Goal: Task Accomplishment & Management: Manage account settings

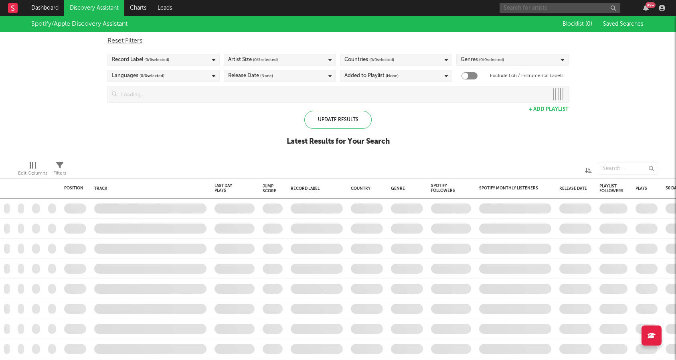
click at [554, 6] on input "text" at bounding box center [560, 8] width 120 height 10
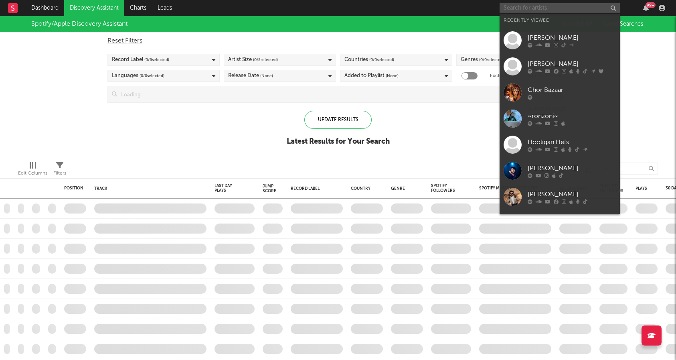
paste input "ABIOLA"
type input "ABIOLA"
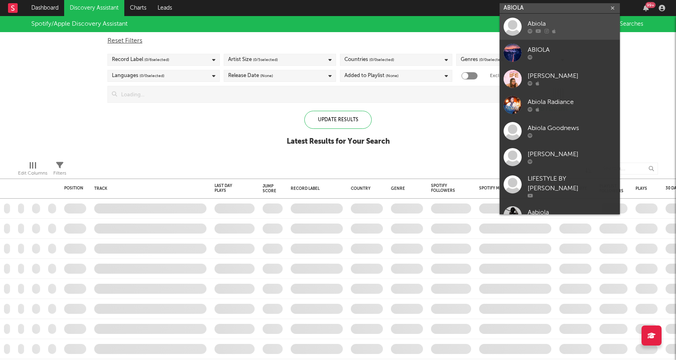
checkbox input "true"
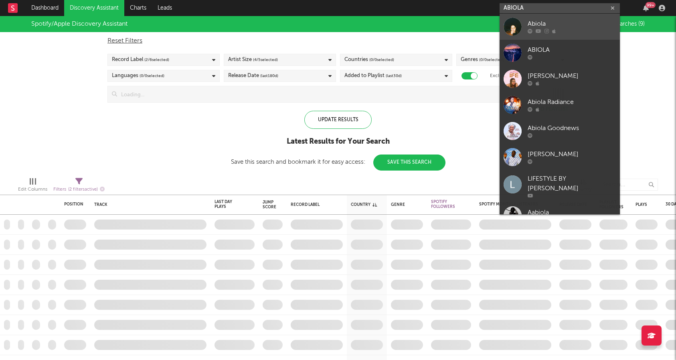
type input "ABIOLA"
click at [549, 25] on div "Abiola" at bounding box center [572, 24] width 88 height 10
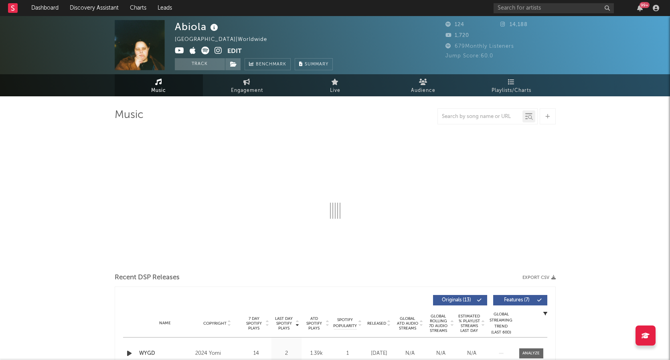
select select "1w"
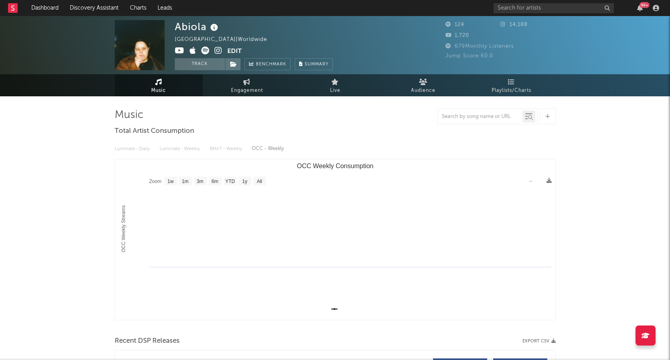
click at [216, 50] on icon at bounding box center [219, 51] width 8 height 8
click at [233, 51] on button "Edit" at bounding box center [234, 52] width 14 height 10
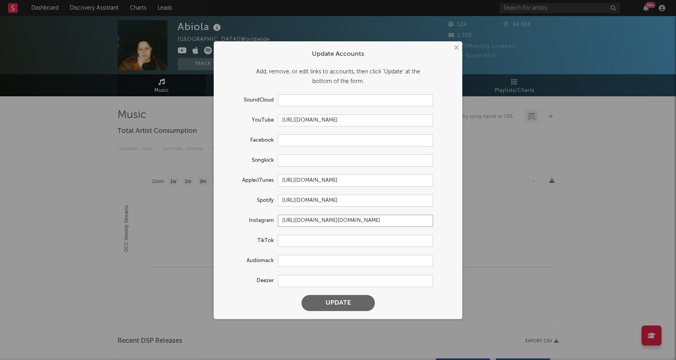
click at [300, 218] on input "https://www.instagram.com/abiola.mr/" at bounding box center [355, 221] width 155 height 12
paste input "oreyomi"
type input "https://www.instagram.com/abiola.oreyomi/"
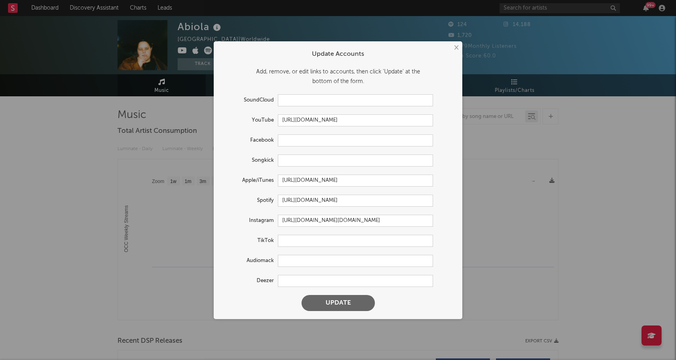
click at [338, 305] on button "Update" at bounding box center [338, 303] width 73 height 16
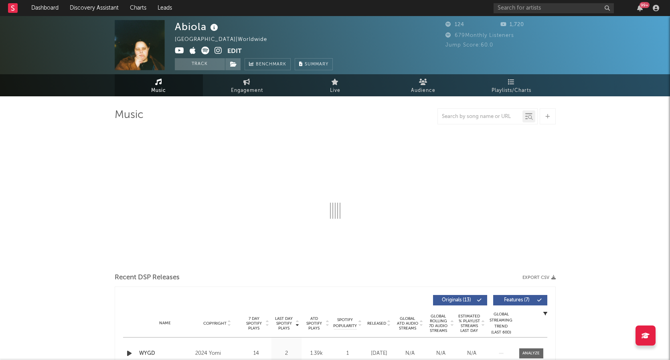
select select "1w"
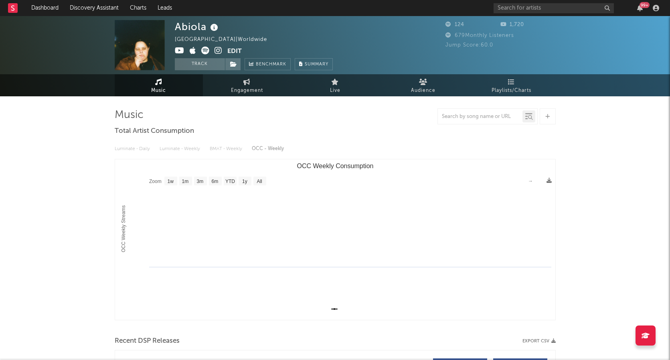
select select "1w"
